Goal: Transaction & Acquisition: Subscribe to service/newsletter

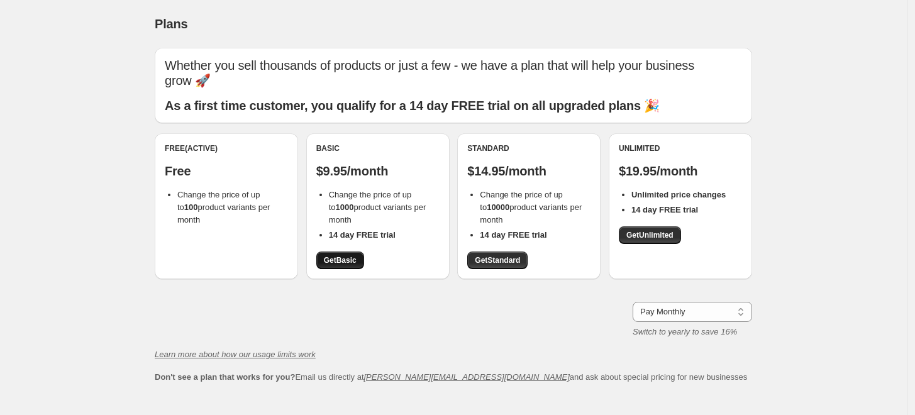
click at [353, 260] on span "Get Basic" at bounding box center [340, 260] width 33 height 10
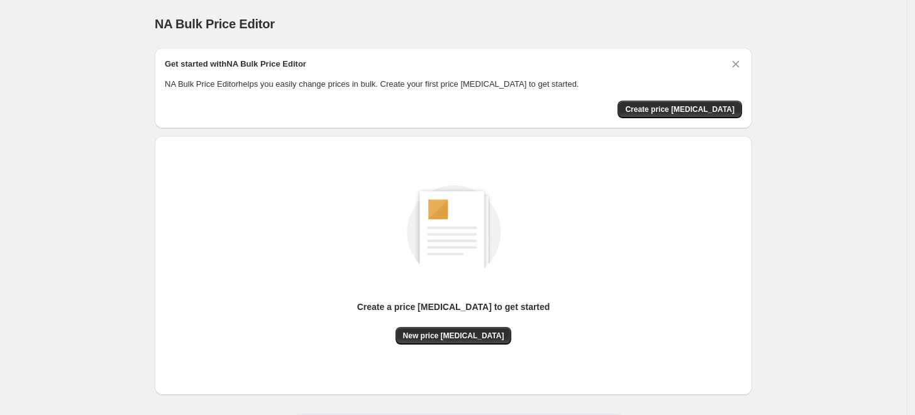
click at [697, 148] on div "Create a price change job to get started New price change job" at bounding box center [453, 265] width 577 height 239
